Goal: Information Seeking & Learning: Check status

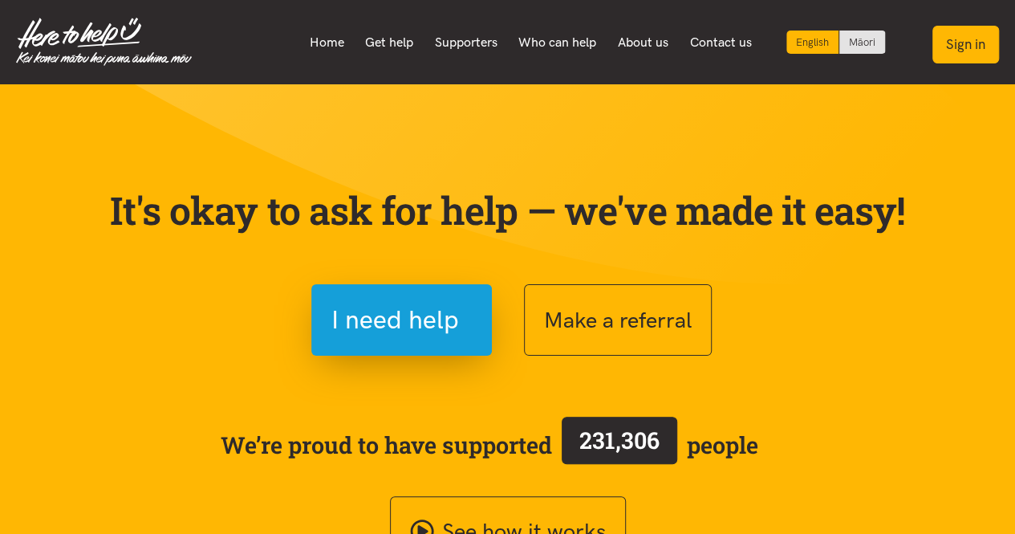
click at [954, 54] on button "Sign in" at bounding box center [966, 45] width 67 height 38
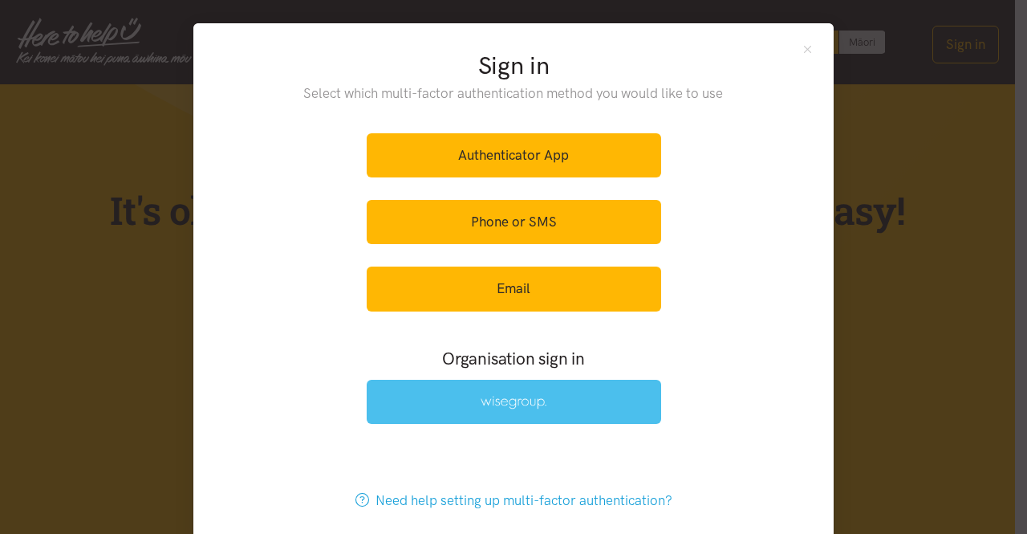
click at [438, 394] on link at bounding box center [514, 402] width 295 height 44
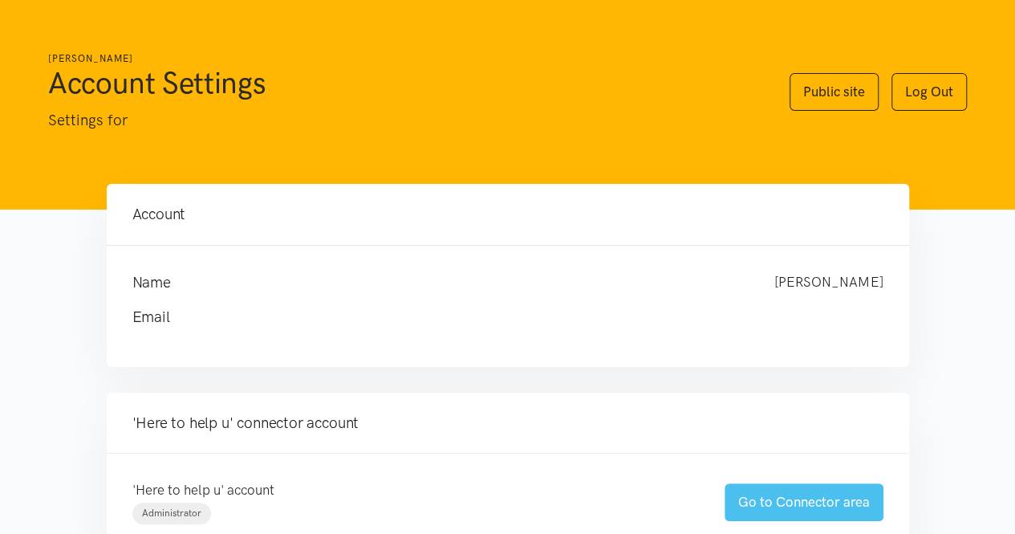
click at [787, 497] on link "Go to Connector area" at bounding box center [804, 502] width 159 height 38
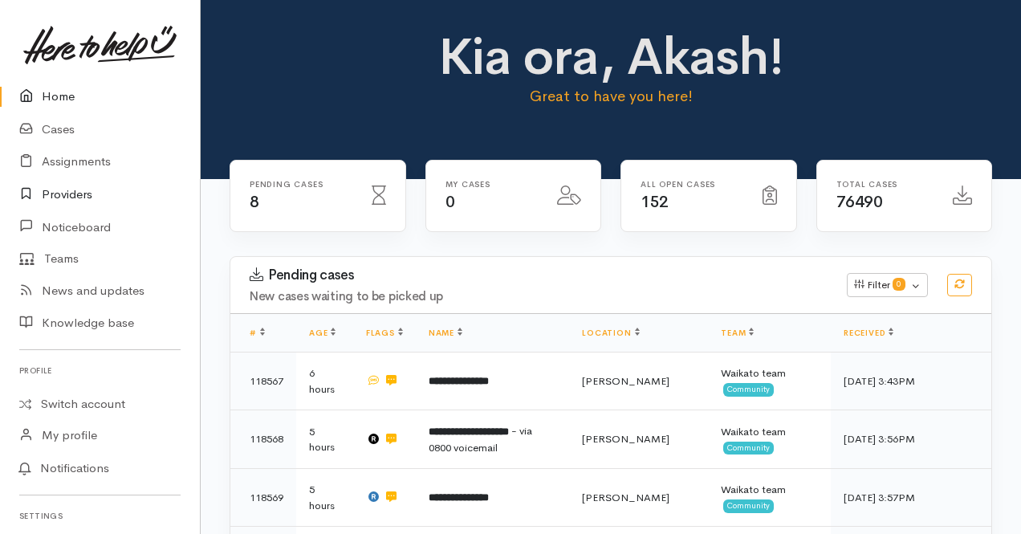
click at [88, 200] on link "Providers" at bounding box center [100, 194] width 200 height 33
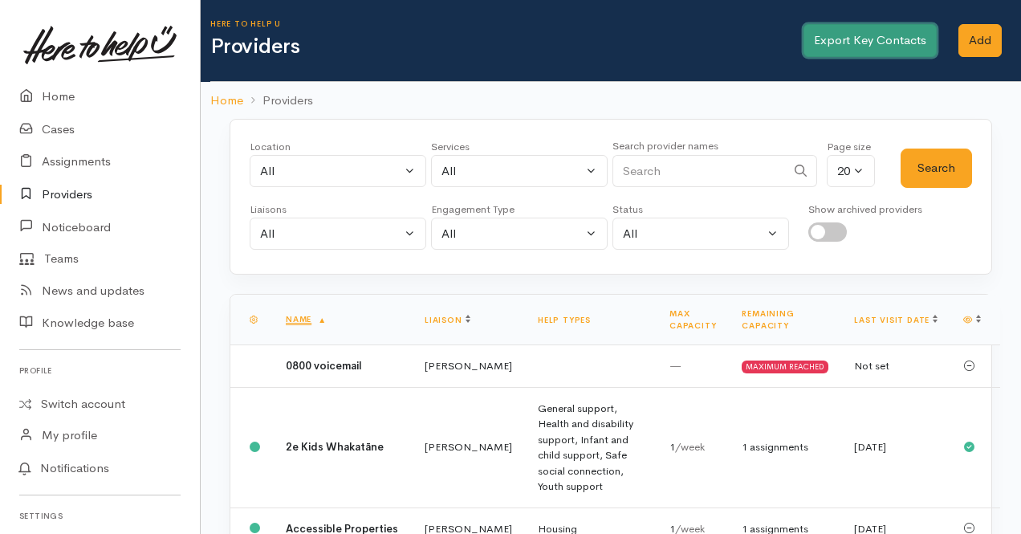
click at [913, 44] on link "Export Key Contacts" at bounding box center [869, 40] width 133 height 33
click at [500, 39] on h1 "Providers" at bounding box center [505, 46] width 591 height 23
click at [43, 97] on link "Home" at bounding box center [100, 96] width 200 height 33
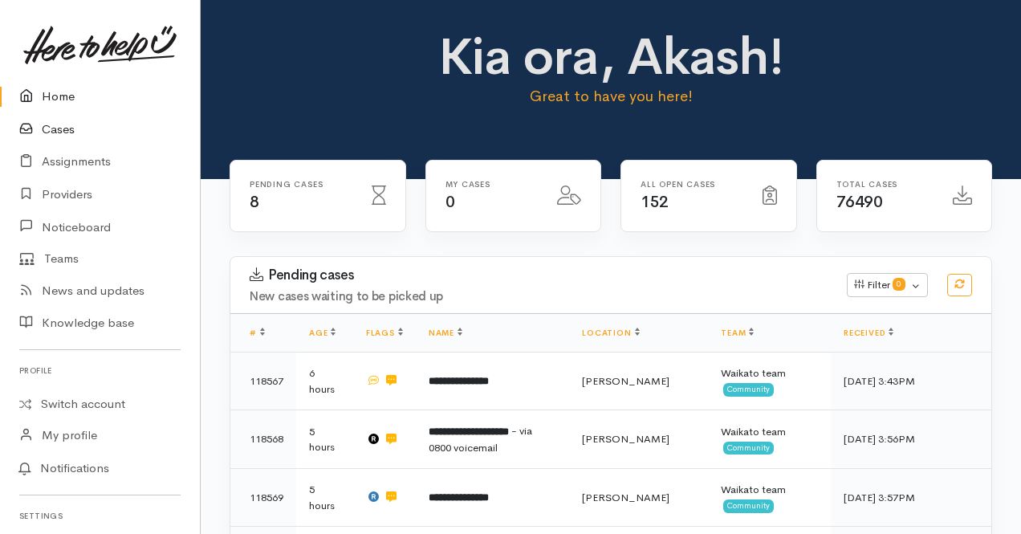
click at [63, 128] on link "Cases" at bounding box center [100, 129] width 200 height 33
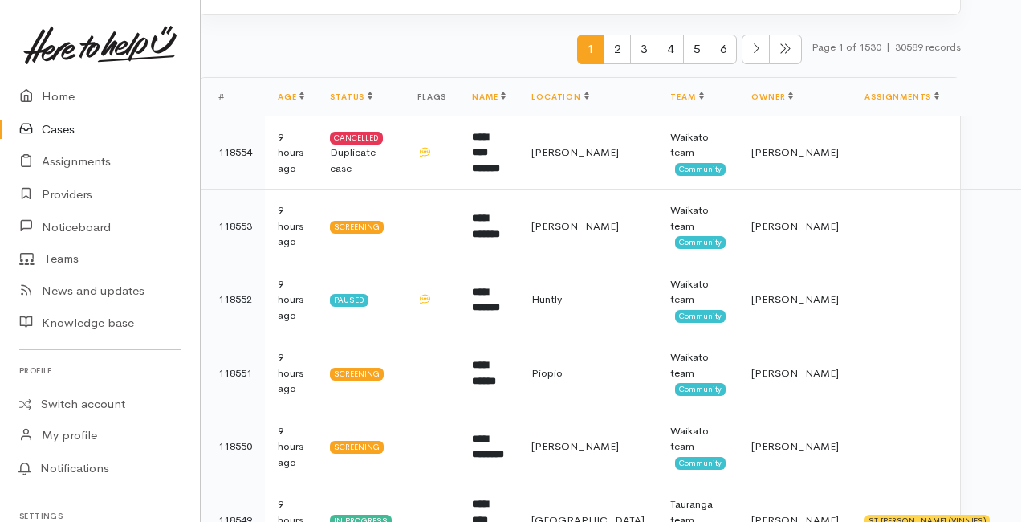
scroll to position [0, 31]
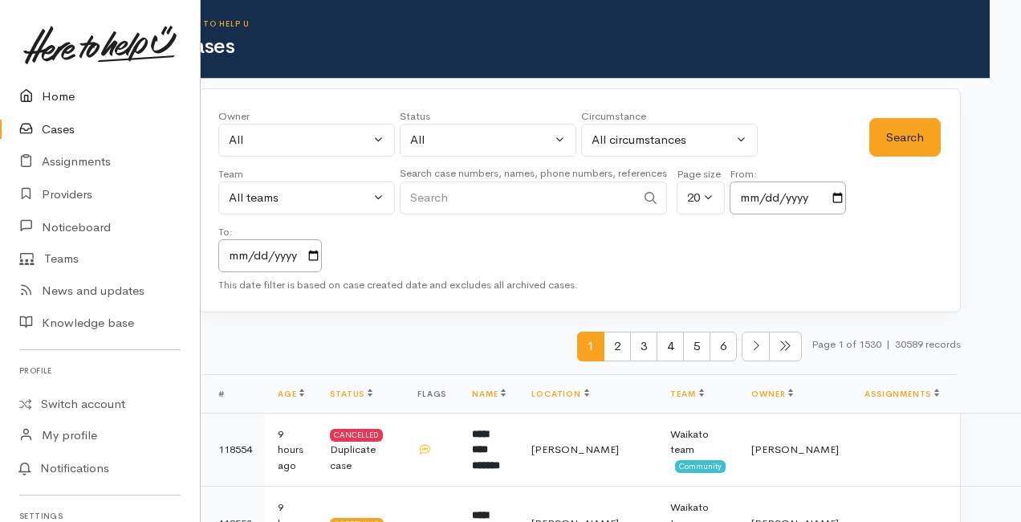
click at [67, 101] on link "Home" at bounding box center [100, 96] width 200 height 33
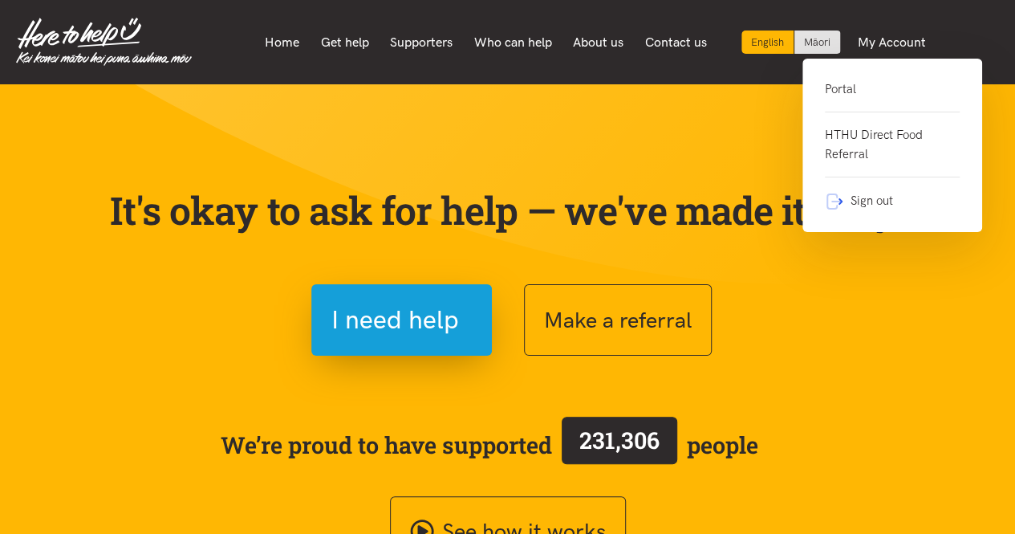
click at [843, 99] on link "Portal" at bounding box center [892, 95] width 135 height 33
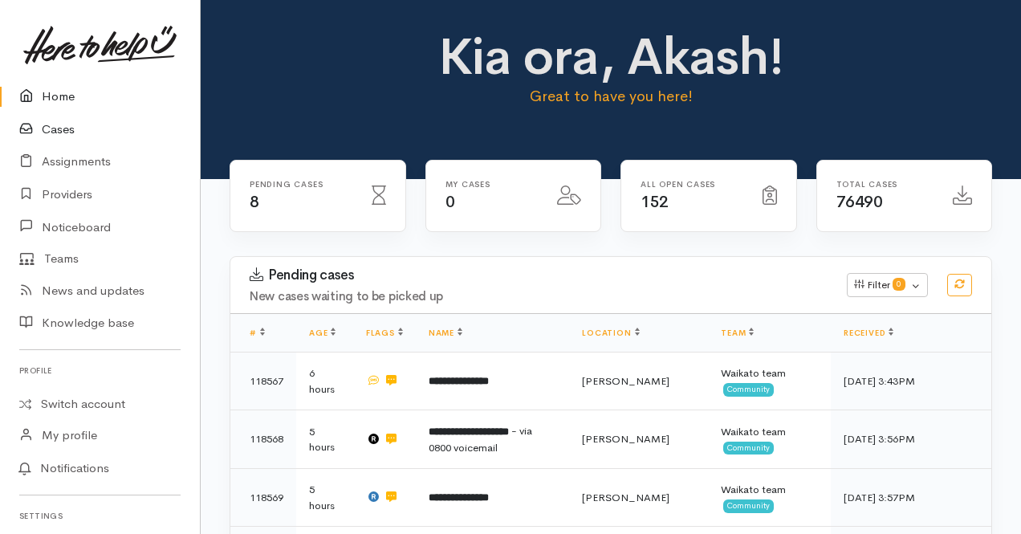
click at [65, 128] on link "Cases" at bounding box center [100, 129] width 200 height 33
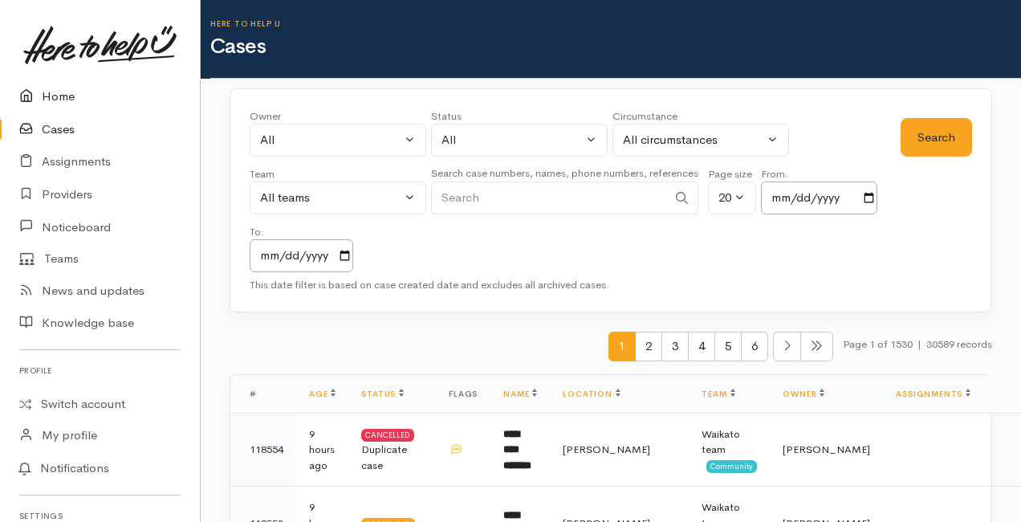
click at [53, 99] on link "Home" at bounding box center [100, 96] width 200 height 33
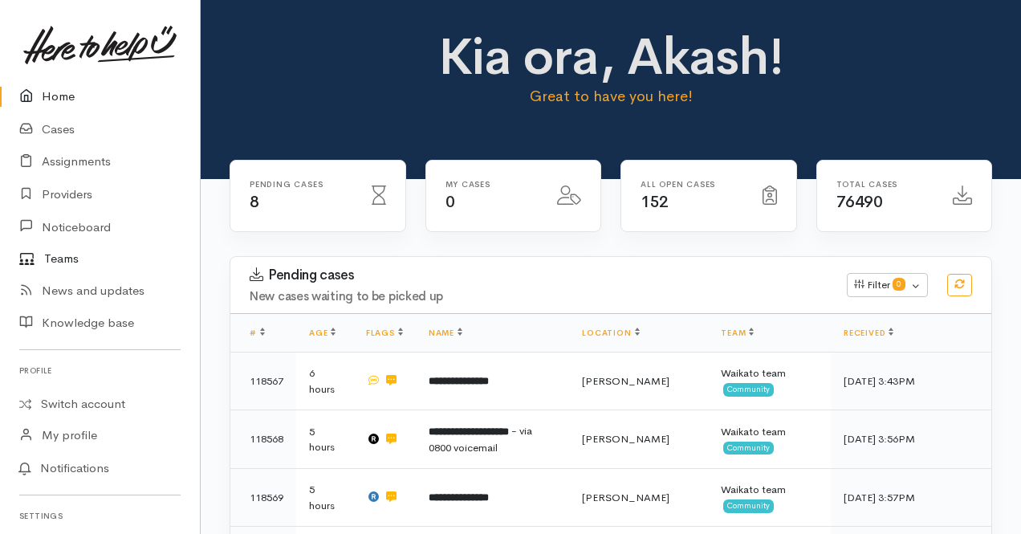
click at [58, 258] on link "Teams" at bounding box center [100, 258] width 200 height 31
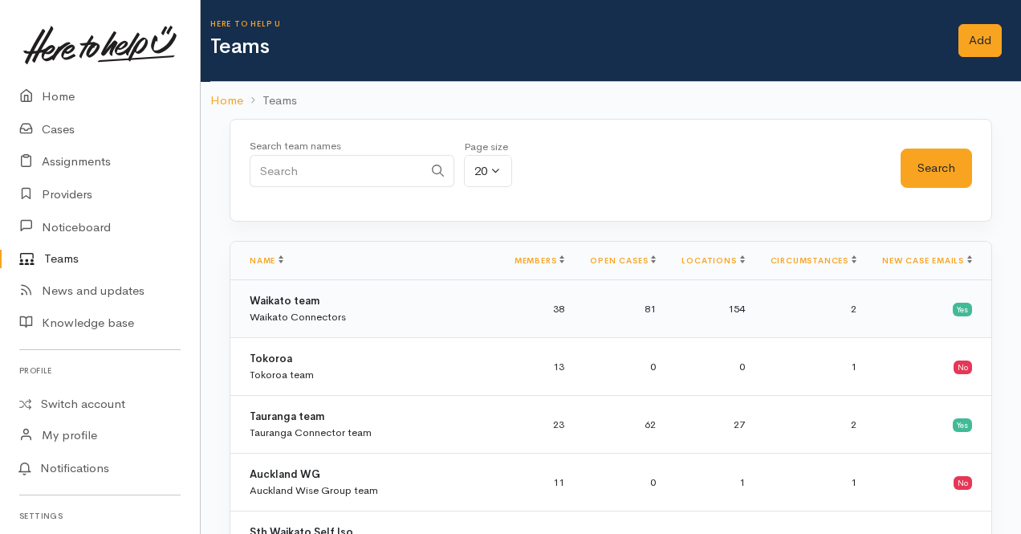
click at [575, 311] on td "38" at bounding box center [540, 309] width 76 height 58
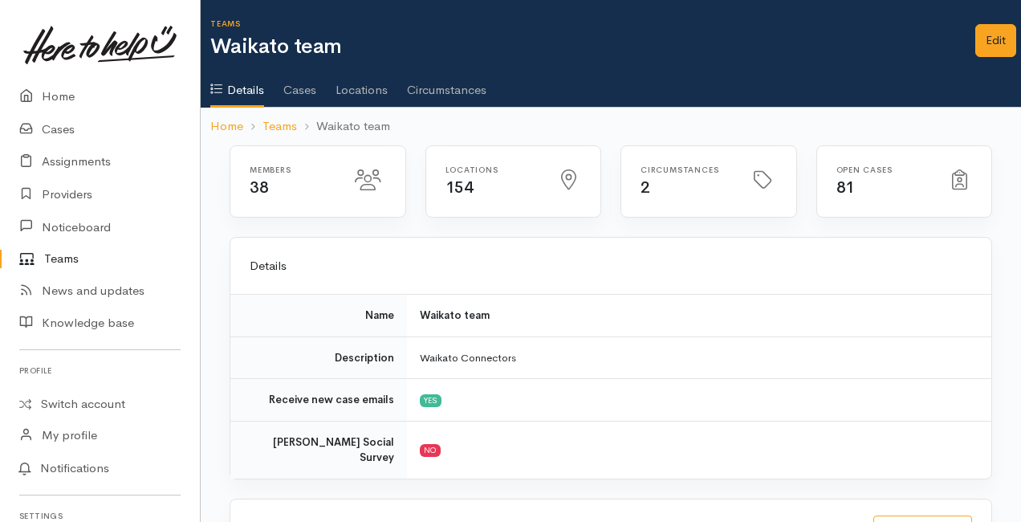
click at [316, 84] on link "Cases" at bounding box center [299, 84] width 33 height 45
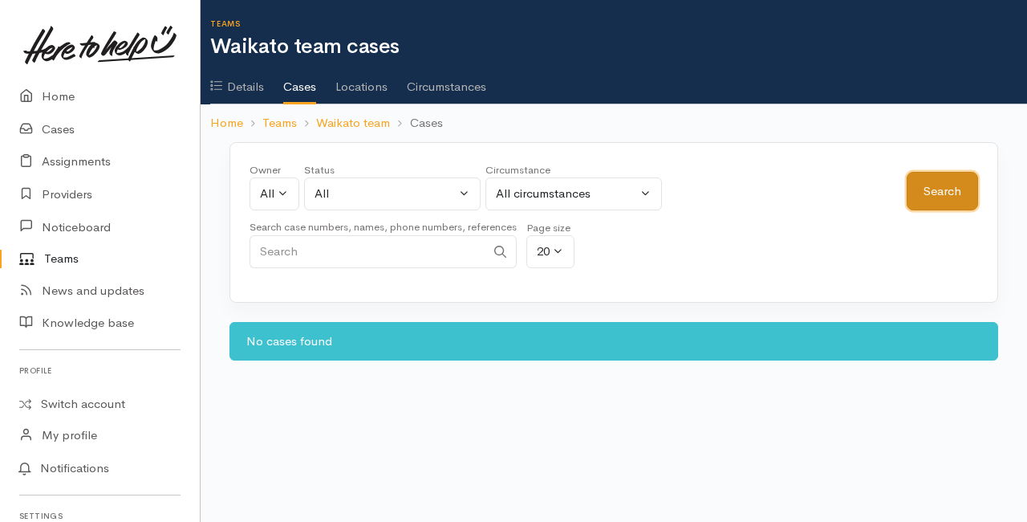
click at [924, 193] on button "Search" at bounding box center [942, 191] width 71 height 39
click at [257, 193] on button "All" at bounding box center [275, 193] width 50 height 33
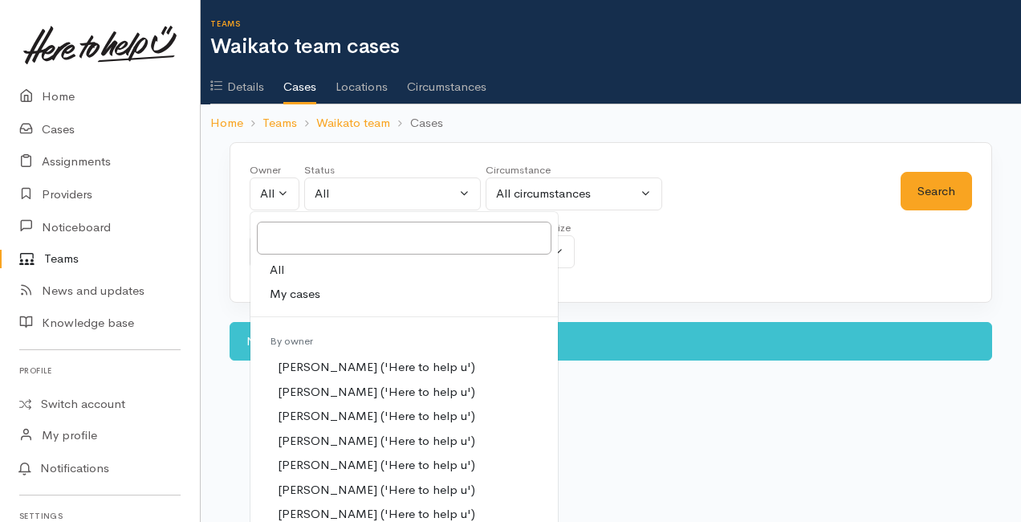
click at [270, 271] on span "All" at bounding box center [277, 270] width 14 height 18
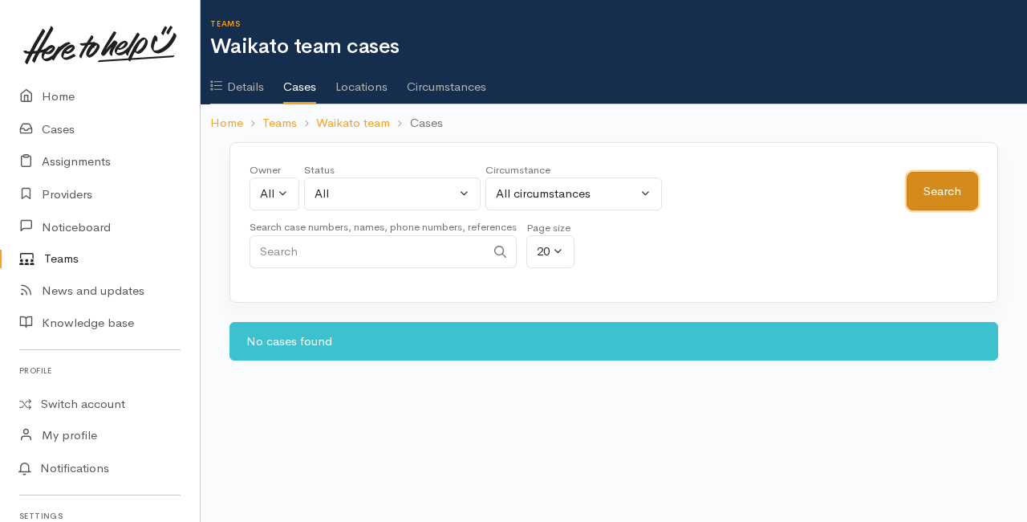
click at [938, 177] on button "Search" at bounding box center [942, 191] width 71 height 39
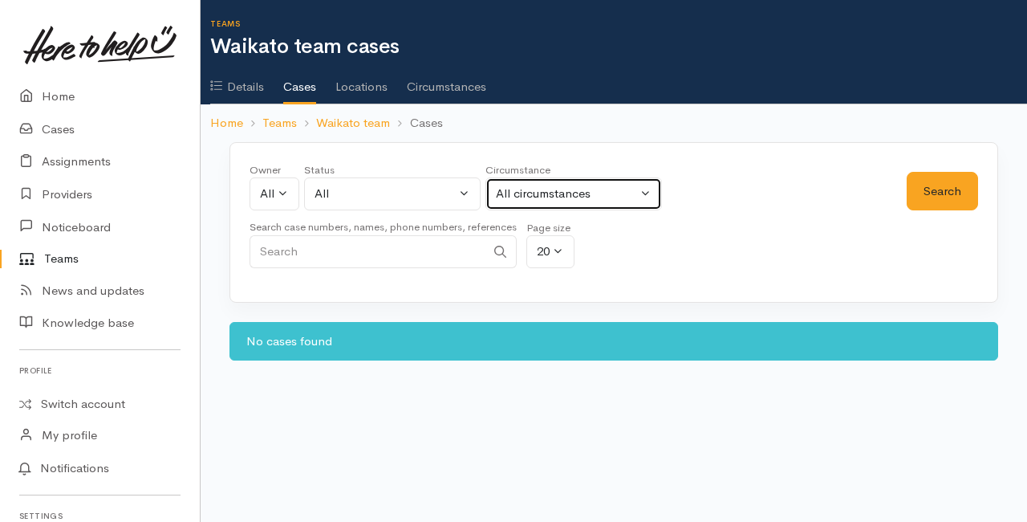
click at [587, 193] on div "All circumstances" at bounding box center [566, 194] width 141 height 18
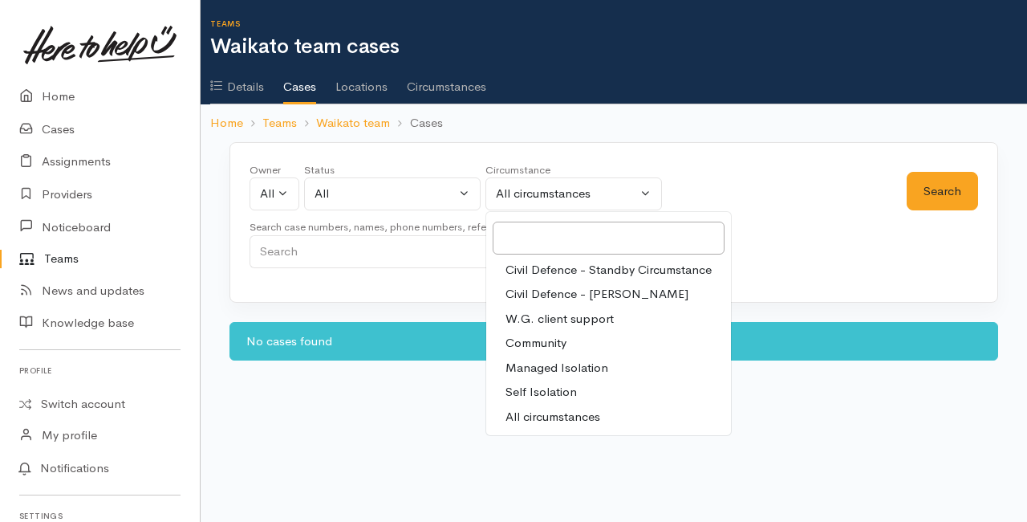
click at [533, 412] on span "All circumstances" at bounding box center [553, 417] width 95 height 18
select select "-1"
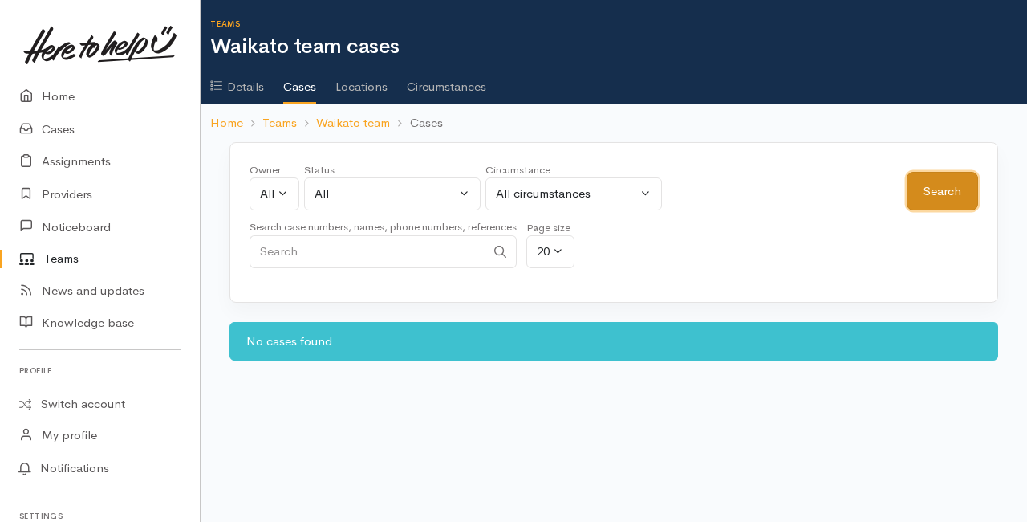
click at [956, 191] on button "Search" at bounding box center [942, 191] width 71 height 39
click at [362, 124] on link "Waikato team" at bounding box center [353, 123] width 74 height 18
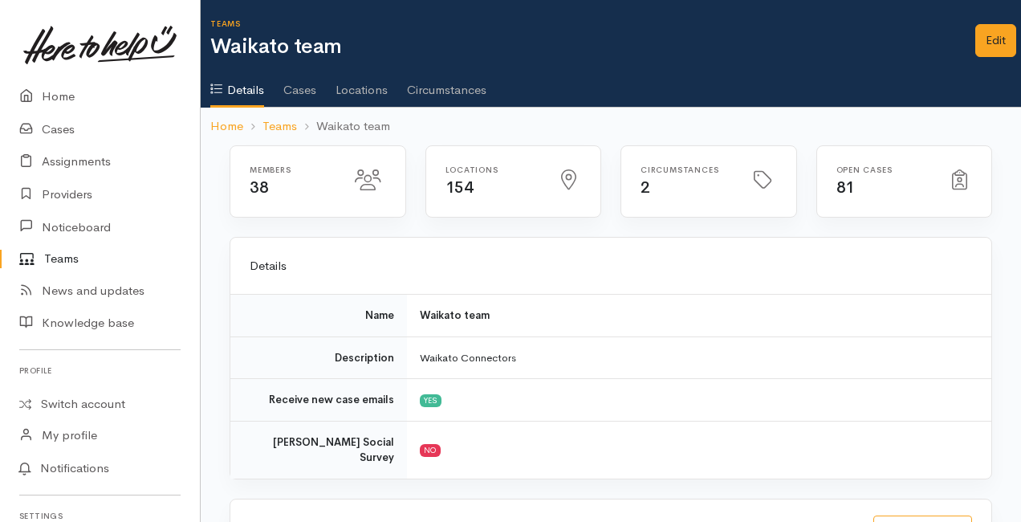
click at [836, 165] on link at bounding box center [905, 165] width 156 height 0
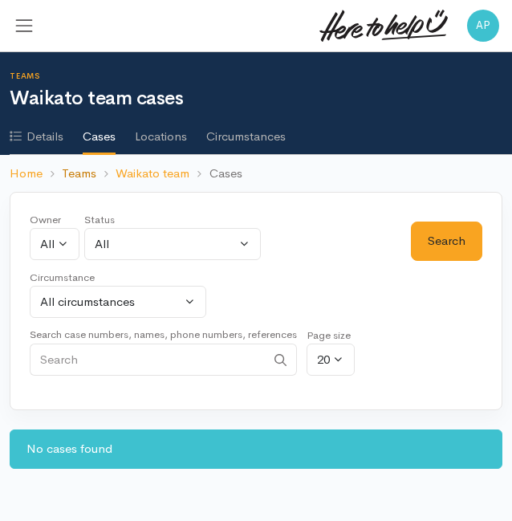
click at [82, 171] on link "Teams" at bounding box center [79, 174] width 35 height 18
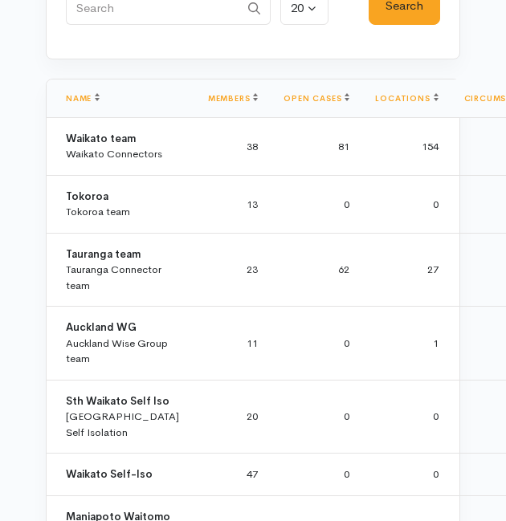
scroll to position [210, 0]
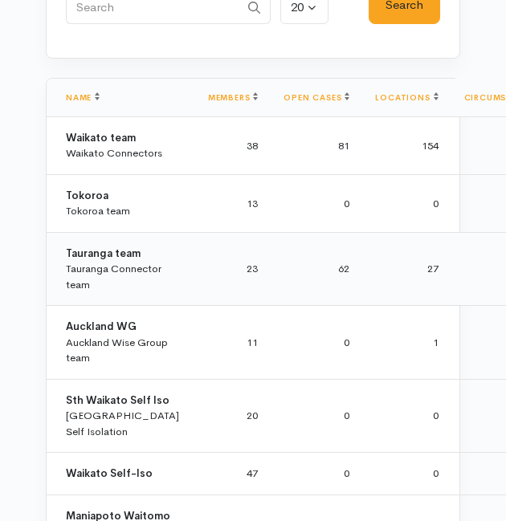
click at [149, 250] on div "Tauranga team Tauranga Connector team" at bounding box center [124, 269] width 116 height 47
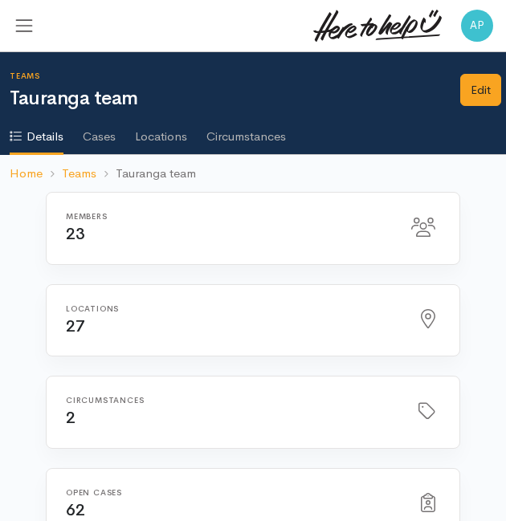
click at [106, 135] on link "Cases" at bounding box center [99, 130] width 33 height 45
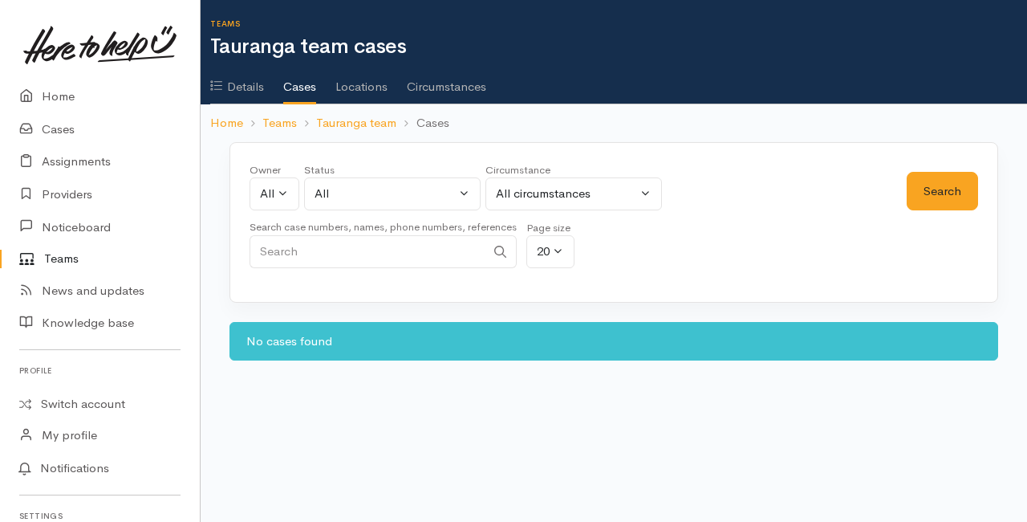
click at [462, 243] on input "Search" at bounding box center [368, 251] width 236 height 33
type input "123"
click at [511, 179] on button "Search" at bounding box center [942, 191] width 71 height 39
click at [51, 132] on link "Cases" at bounding box center [100, 129] width 200 height 33
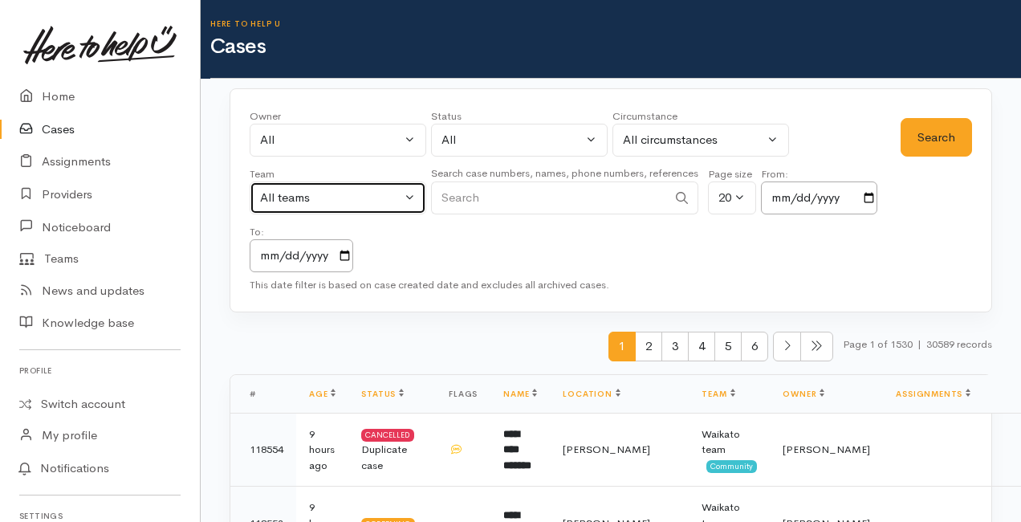
click at [411, 193] on button "All teams" at bounding box center [338, 197] width 177 height 33
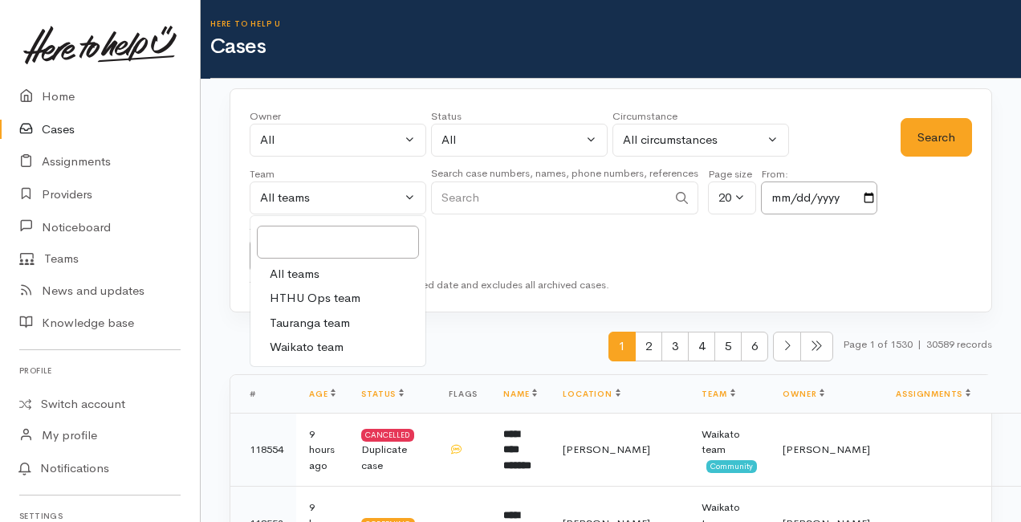
click at [292, 348] on span "Waikato team" at bounding box center [307, 347] width 74 height 18
select select "1"
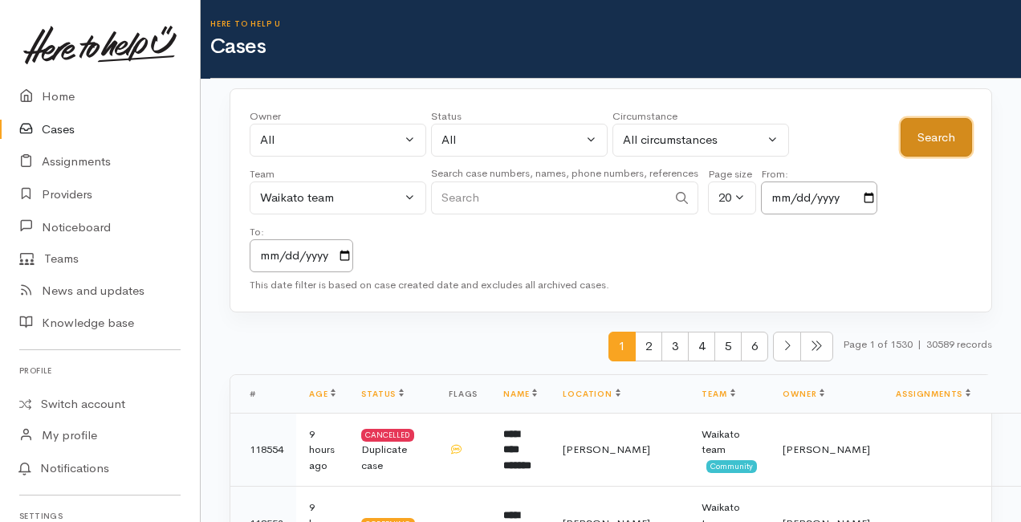
click at [965, 148] on button "Search" at bounding box center [936, 137] width 71 height 39
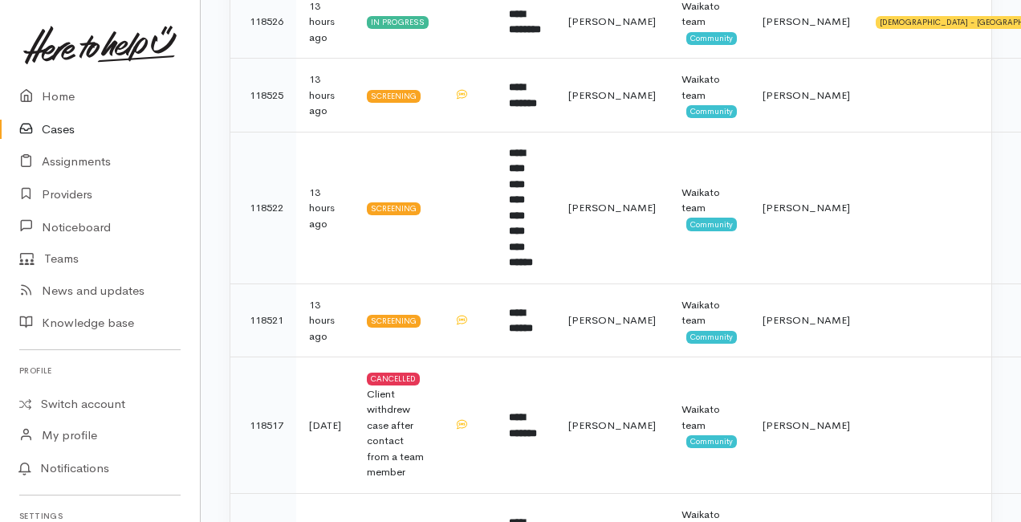
scroll to position [1647, 0]
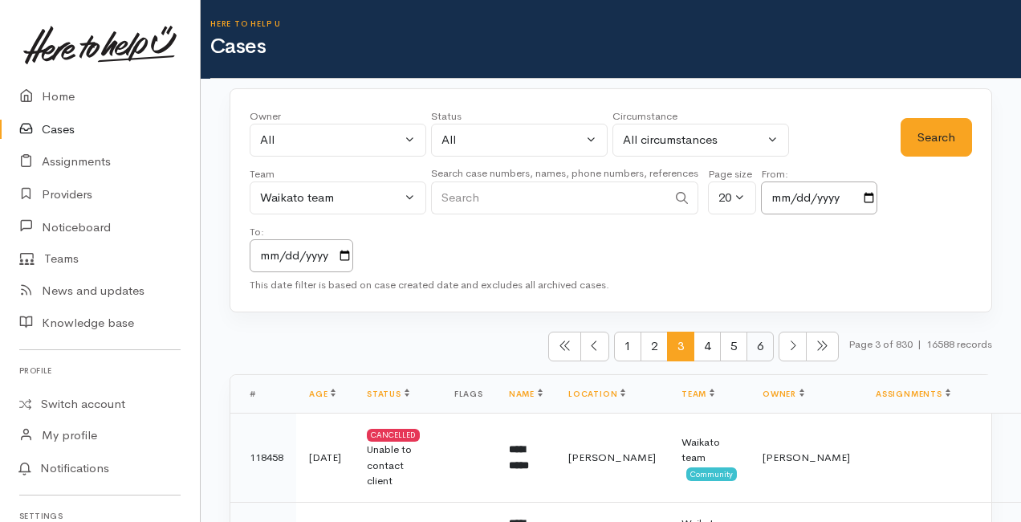
click at [746, 348] on span "6" at bounding box center [759, 346] width 27 height 30
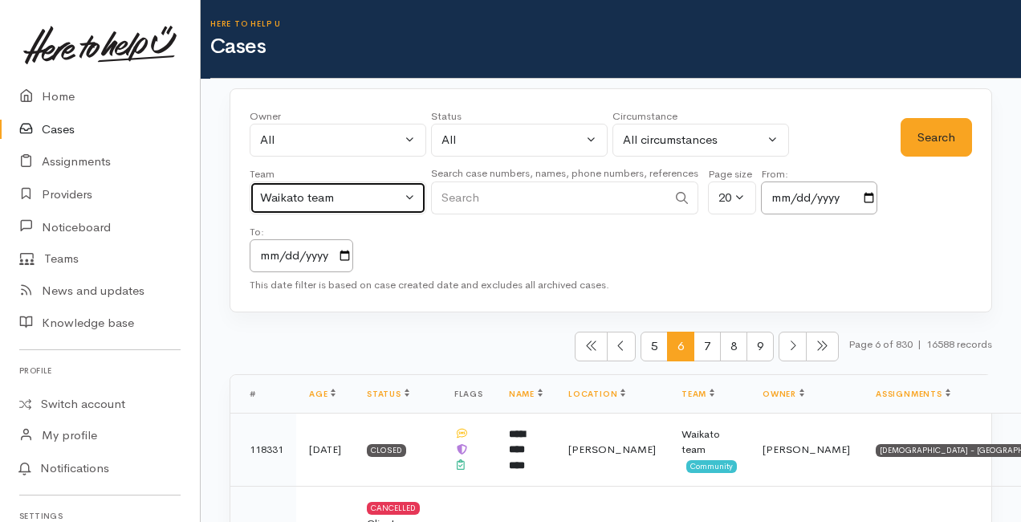
click at [424, 192] on button "Waikato team" at bounding box center [338, 197] width 177 height 33
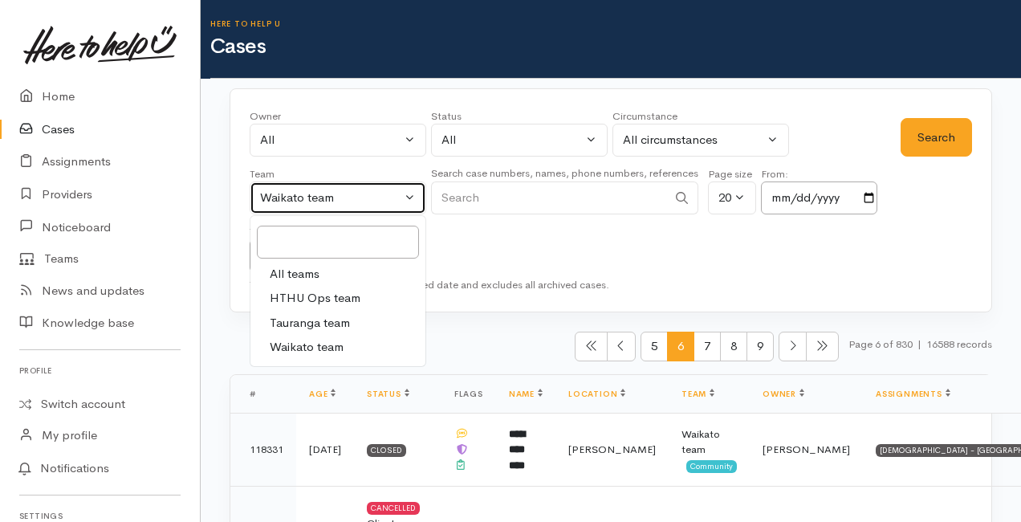
click at [424, 192] on button "Waikato team" at bounding box center [338, 197] width 177 height 33
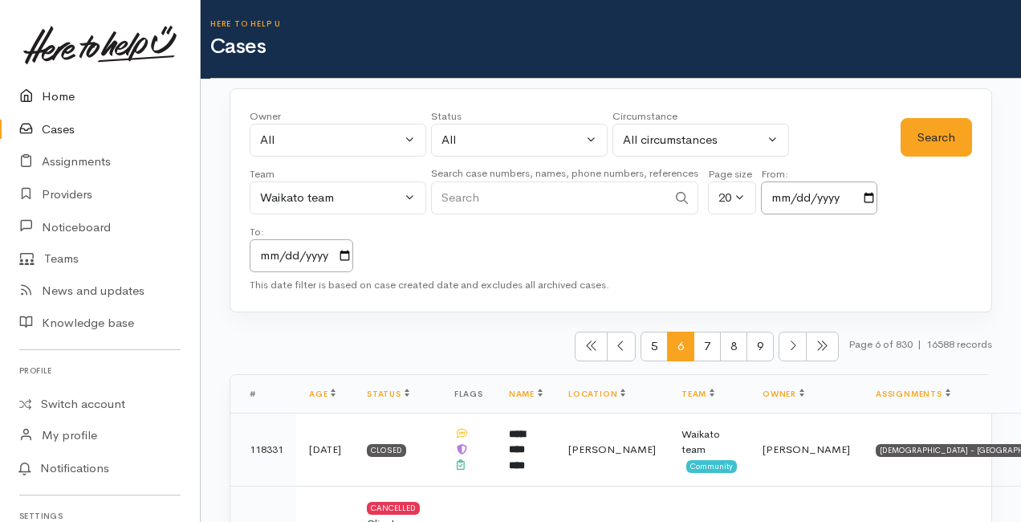
click at [42, 96] on link "Home" at bounding box center [100, 96] width 200 height 33
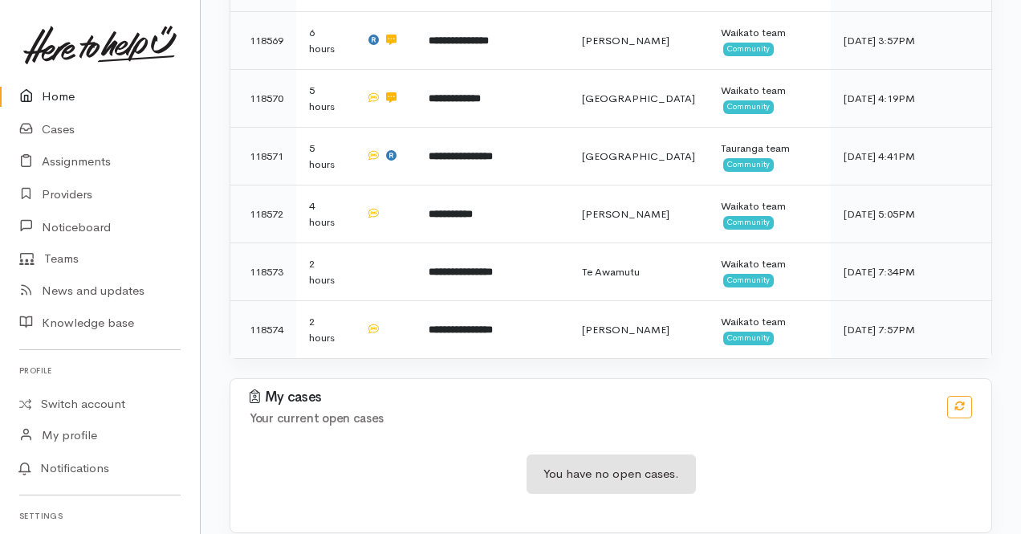
scroll to position [469, 0]
